Goal: Navigation & Orientation: Find specific page/section

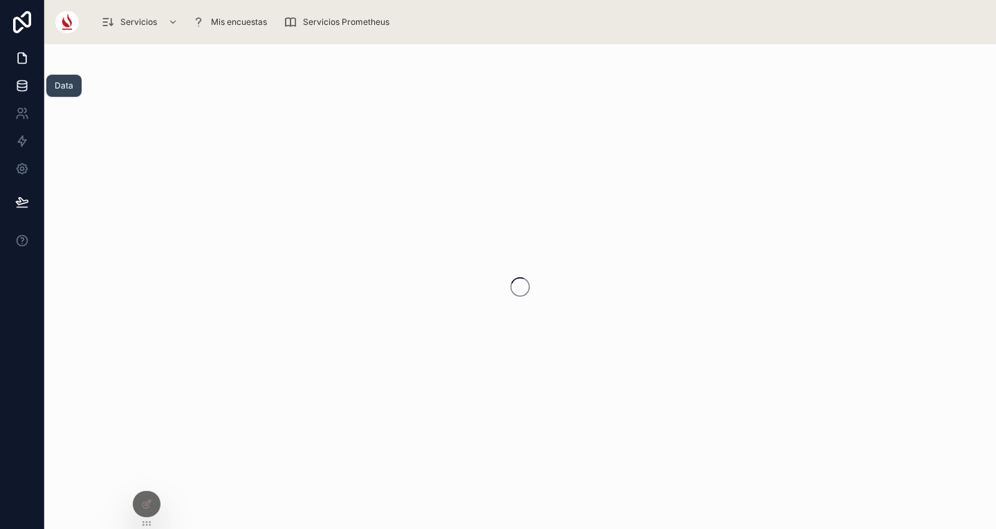
click at [12, 76] on link at bounding box center [22, 86] width 44 height 28
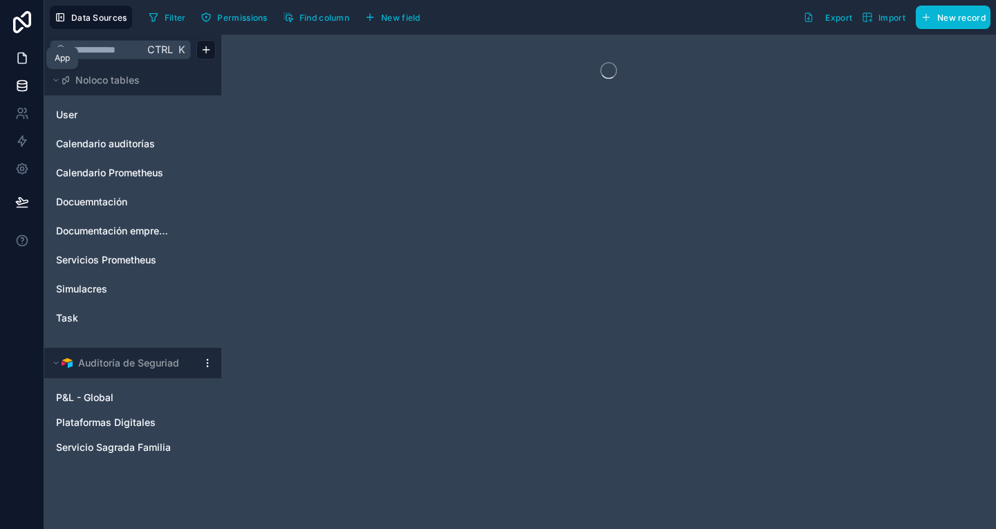
click at [12, 59] on link at bounding box center [22, 58] width 44 height 28
